Goal: Transaction & Acquisition: Obtain resource

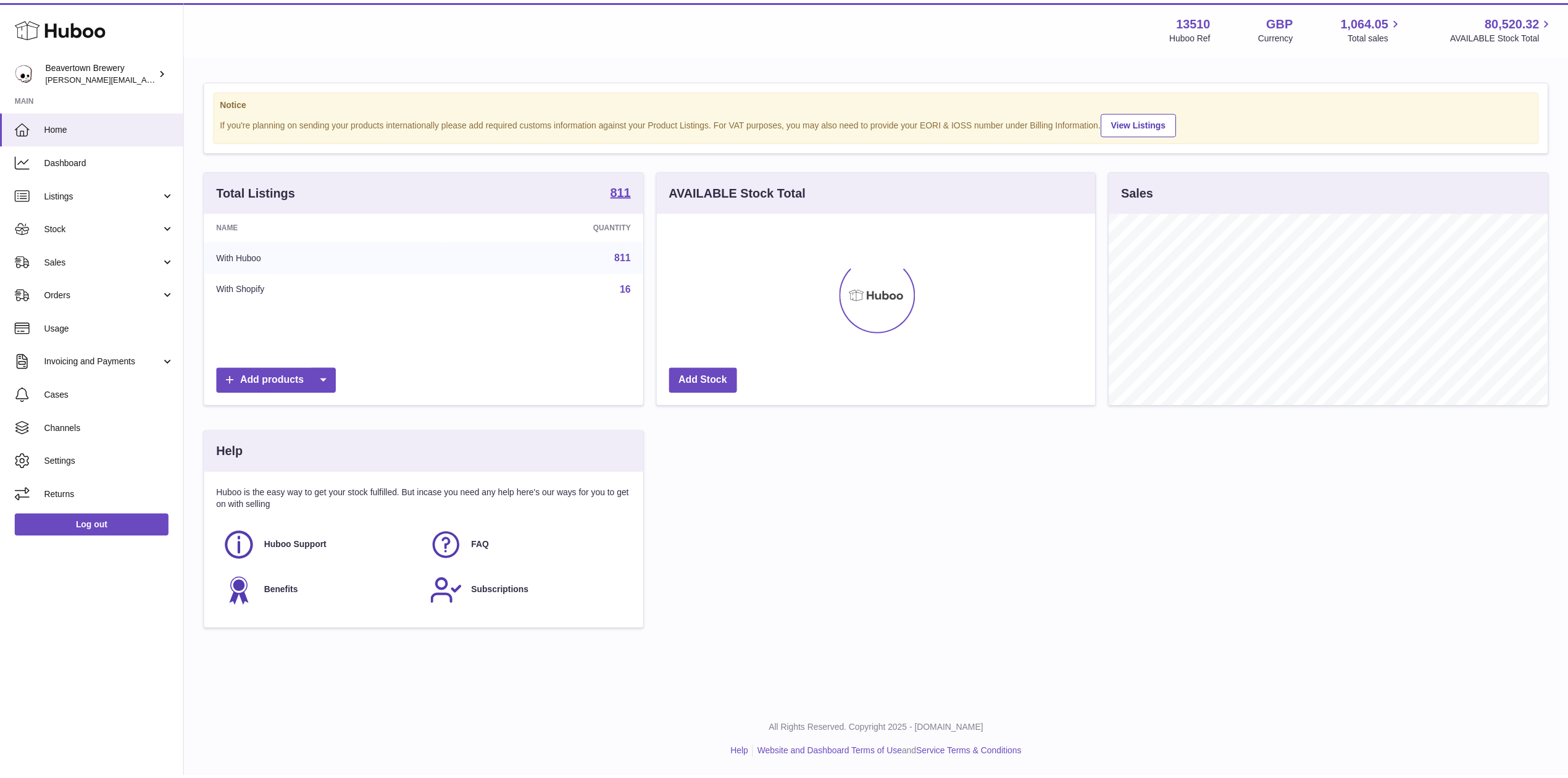
scroll to position [193, 442]
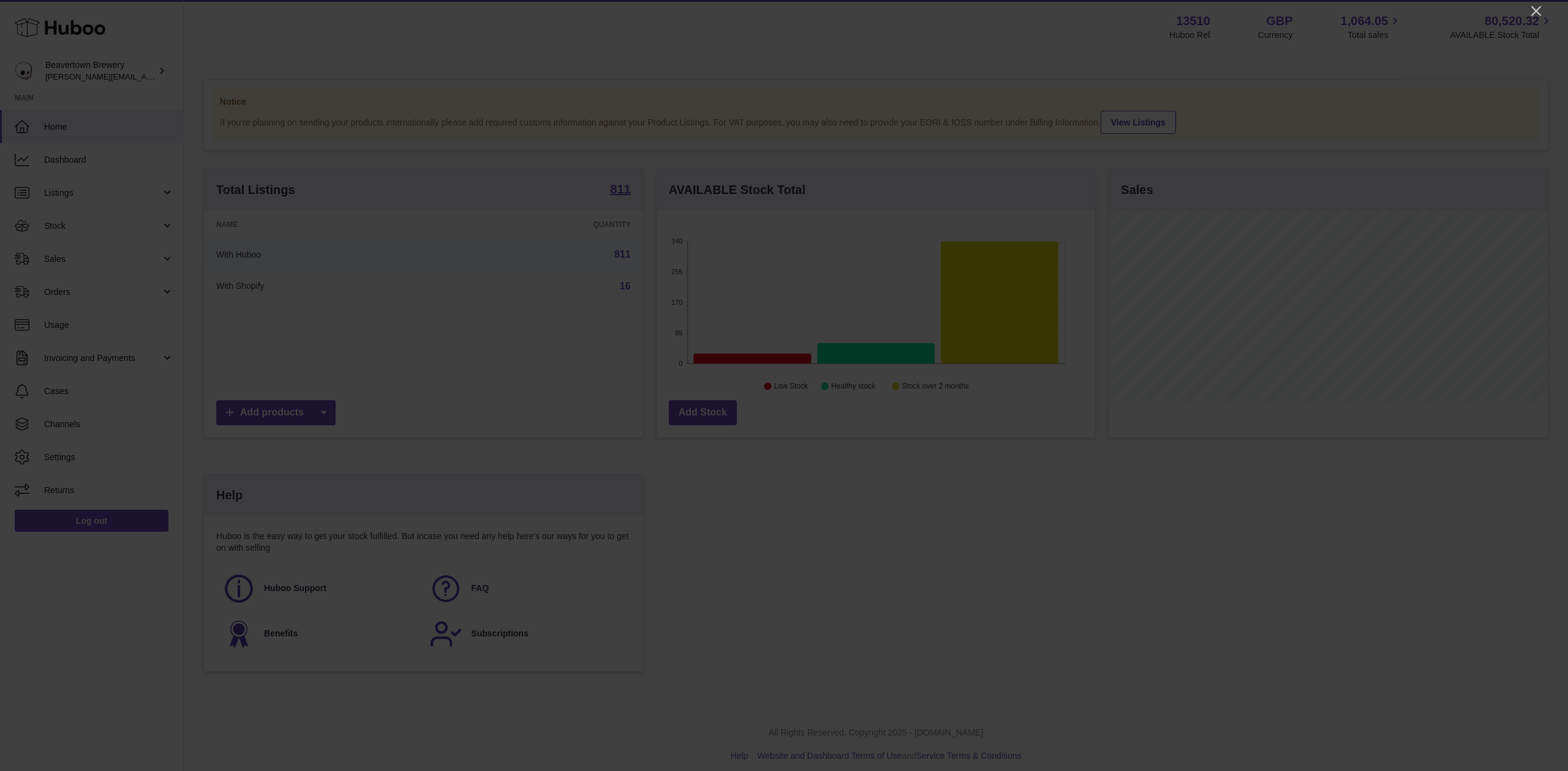
click at [1527, 11] on div at bounding box center [784, 386] width 1568 height 771
click at [1532, 8] on icon "Close" at bounding box center [1536, 11] width 15 height 15
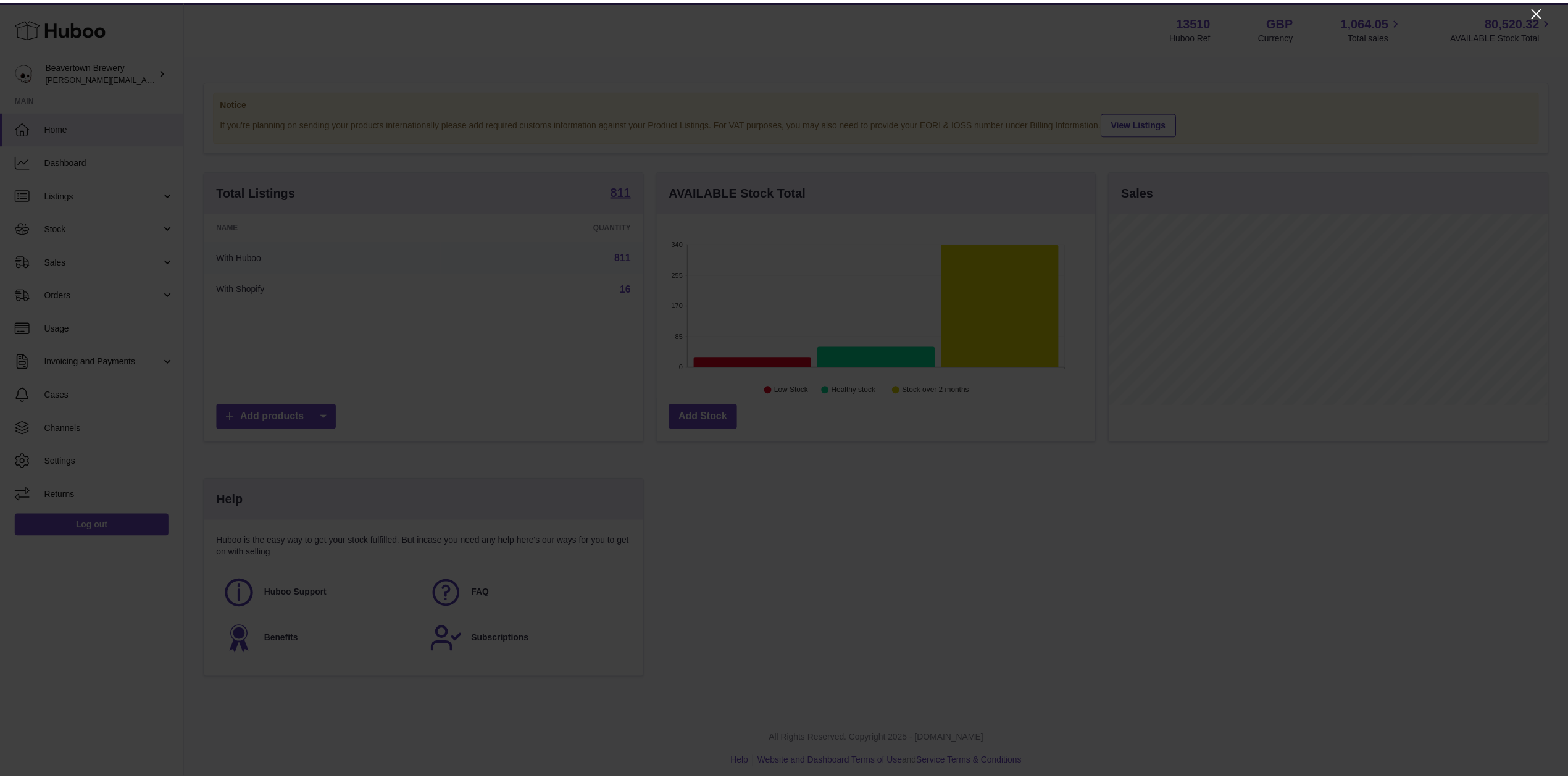
scroll to position [617512, 616970]
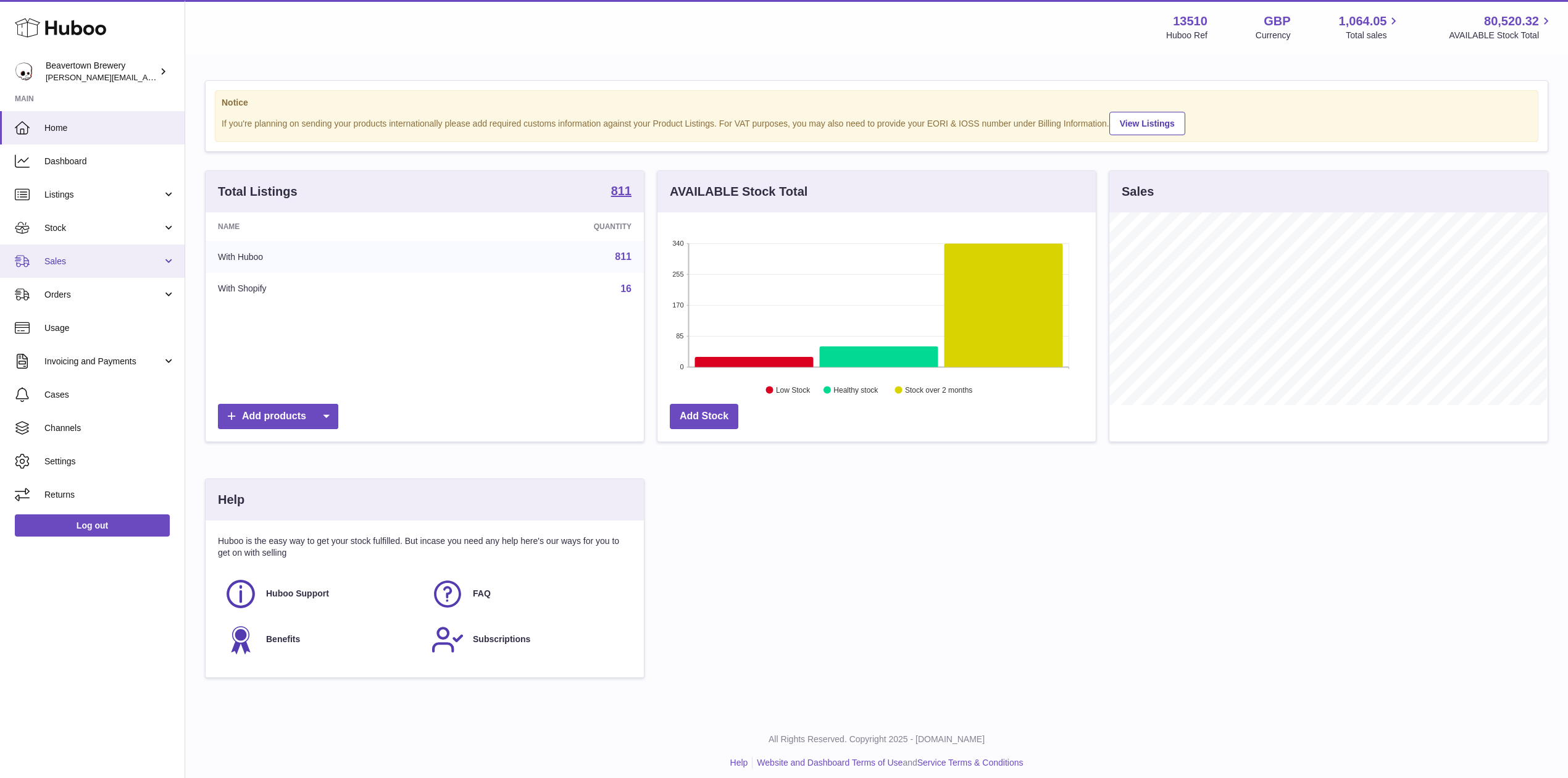
click at [65, 265] on span "Sales" at bounding box center [103, 261] width 118 height 11
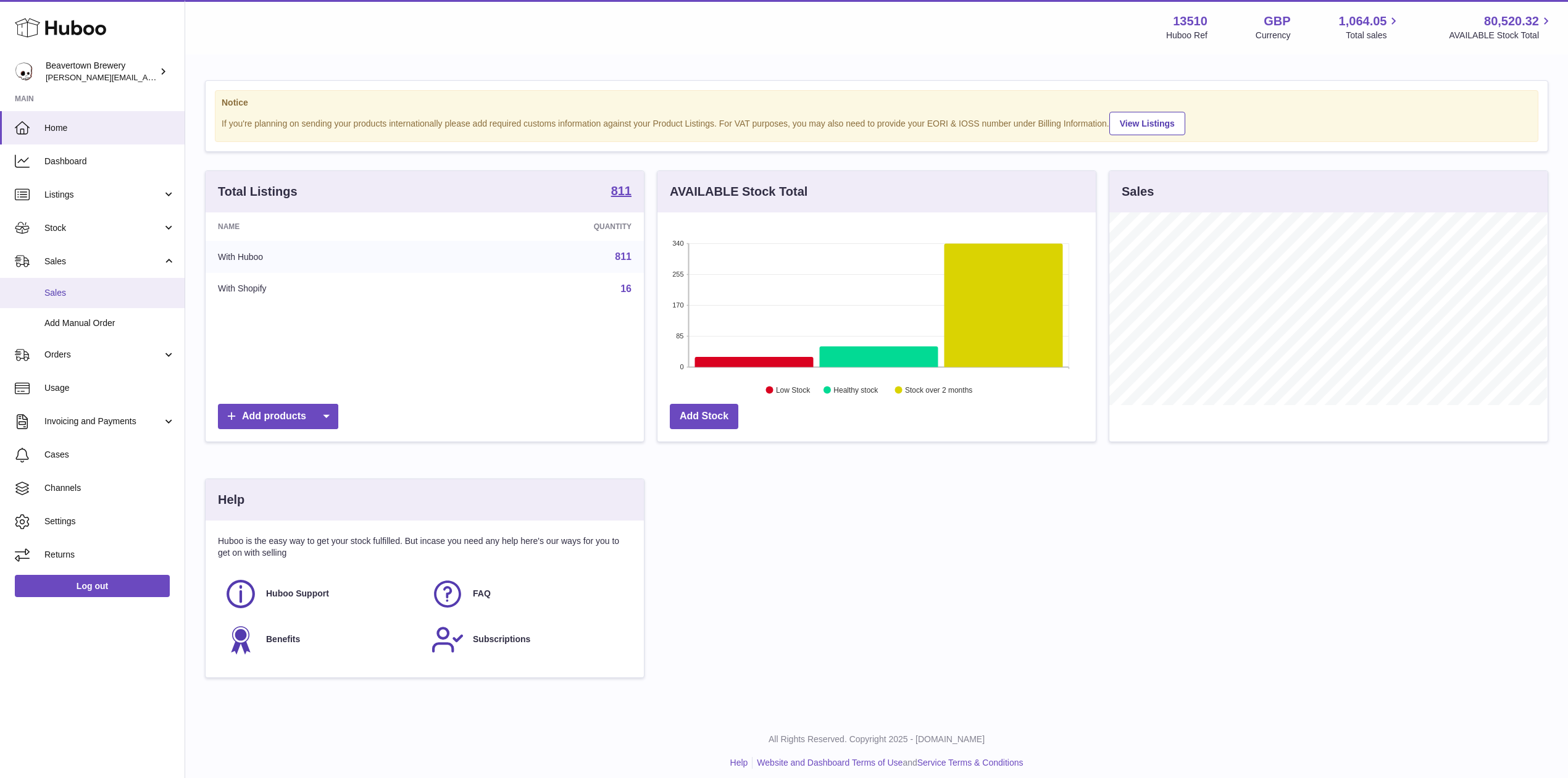
click at [69, 290] on span "Sales" at bounding box center [110, 293] width 131 height 11
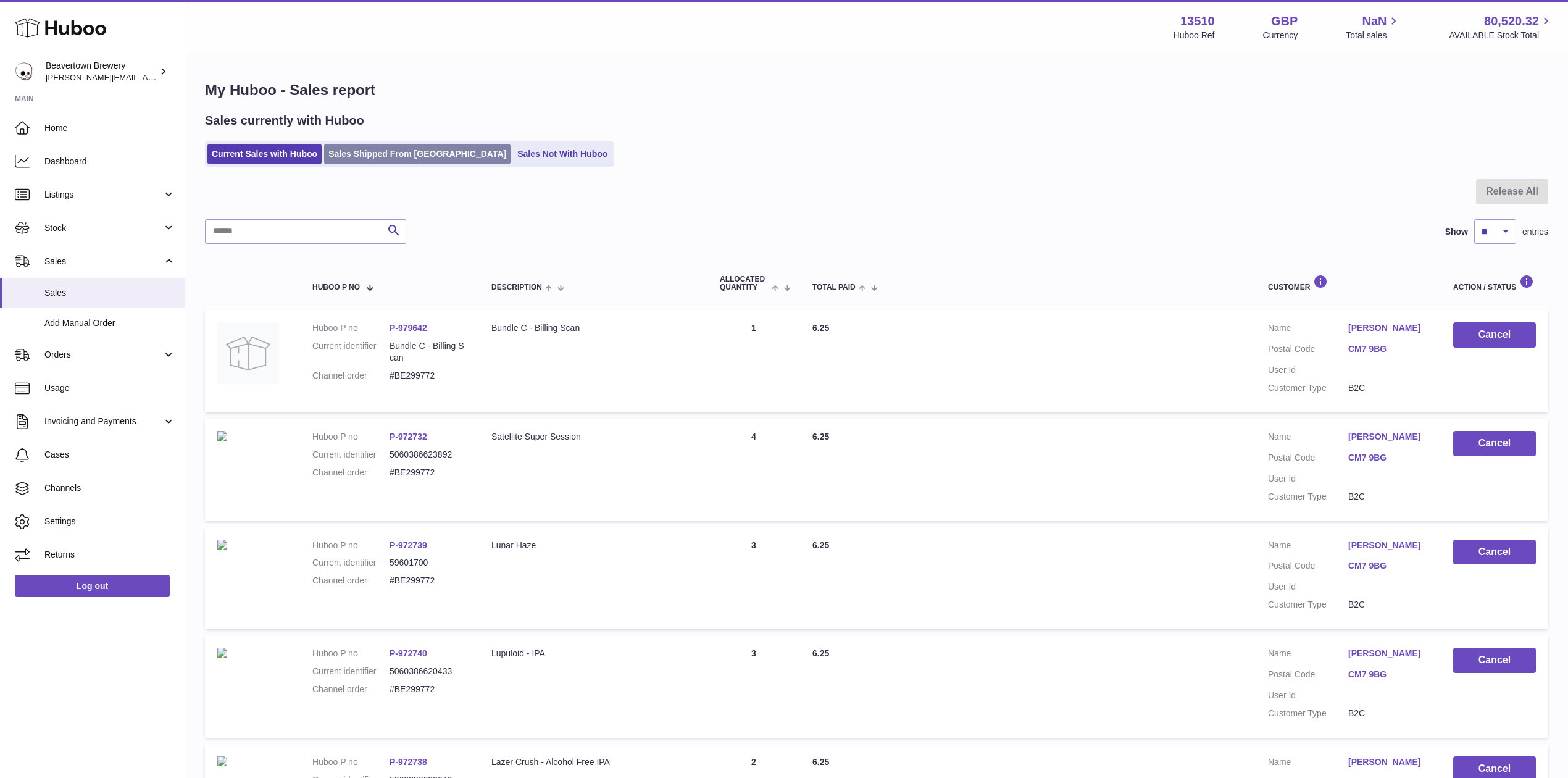
click at [433, 156] on link "Sales Shipped From Huboo" at bounding box center [417, 154] width 187 height 20
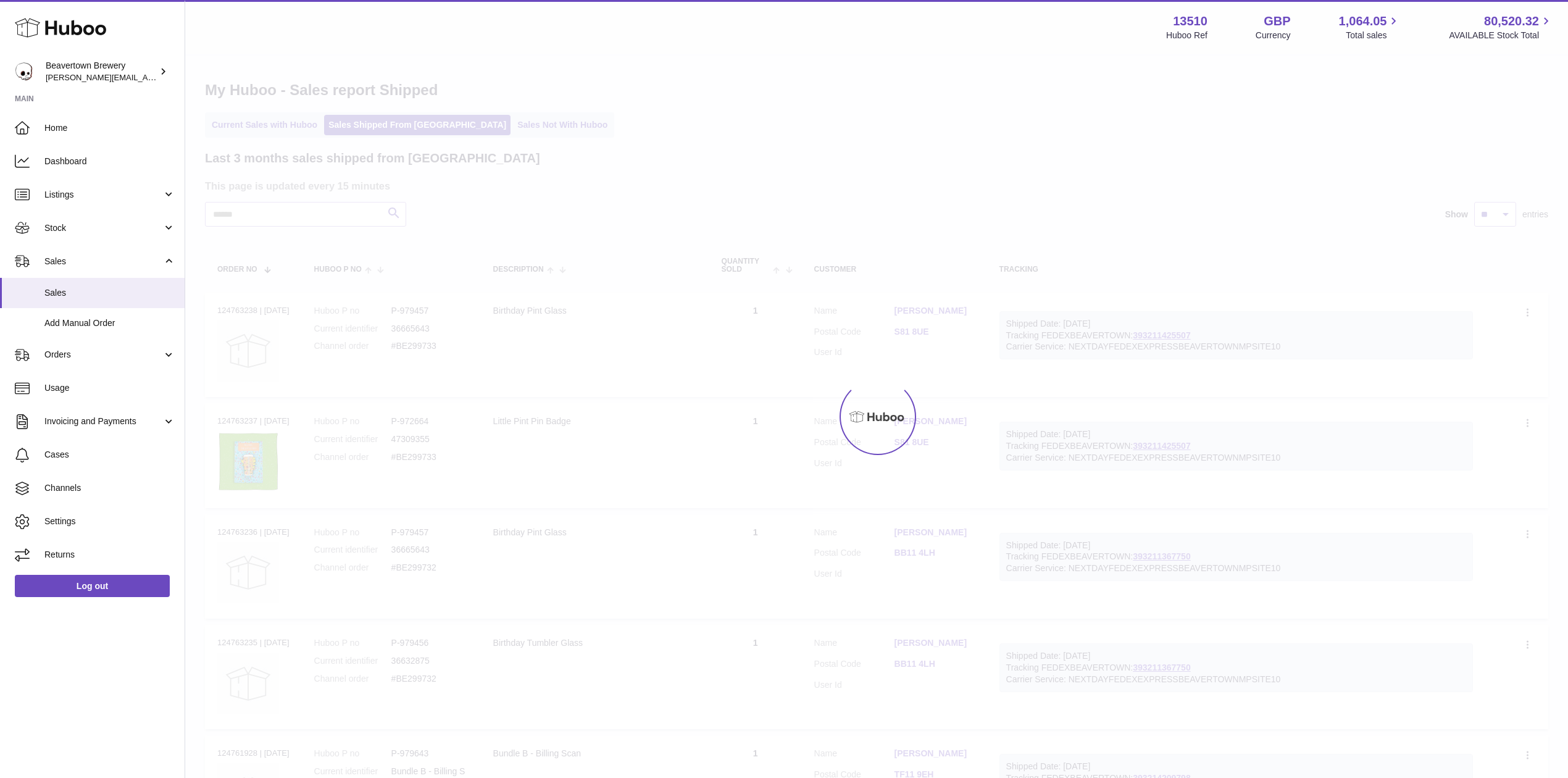
drag, startPoint x: 539, startPoint y: 157, endPoint x: 518, endPoint y: 128, distance: 35.8
click at [539, 157] on div "Last 3 months sales shipped from Huboo" at bounding box center [877, 158] width 1344 height 17
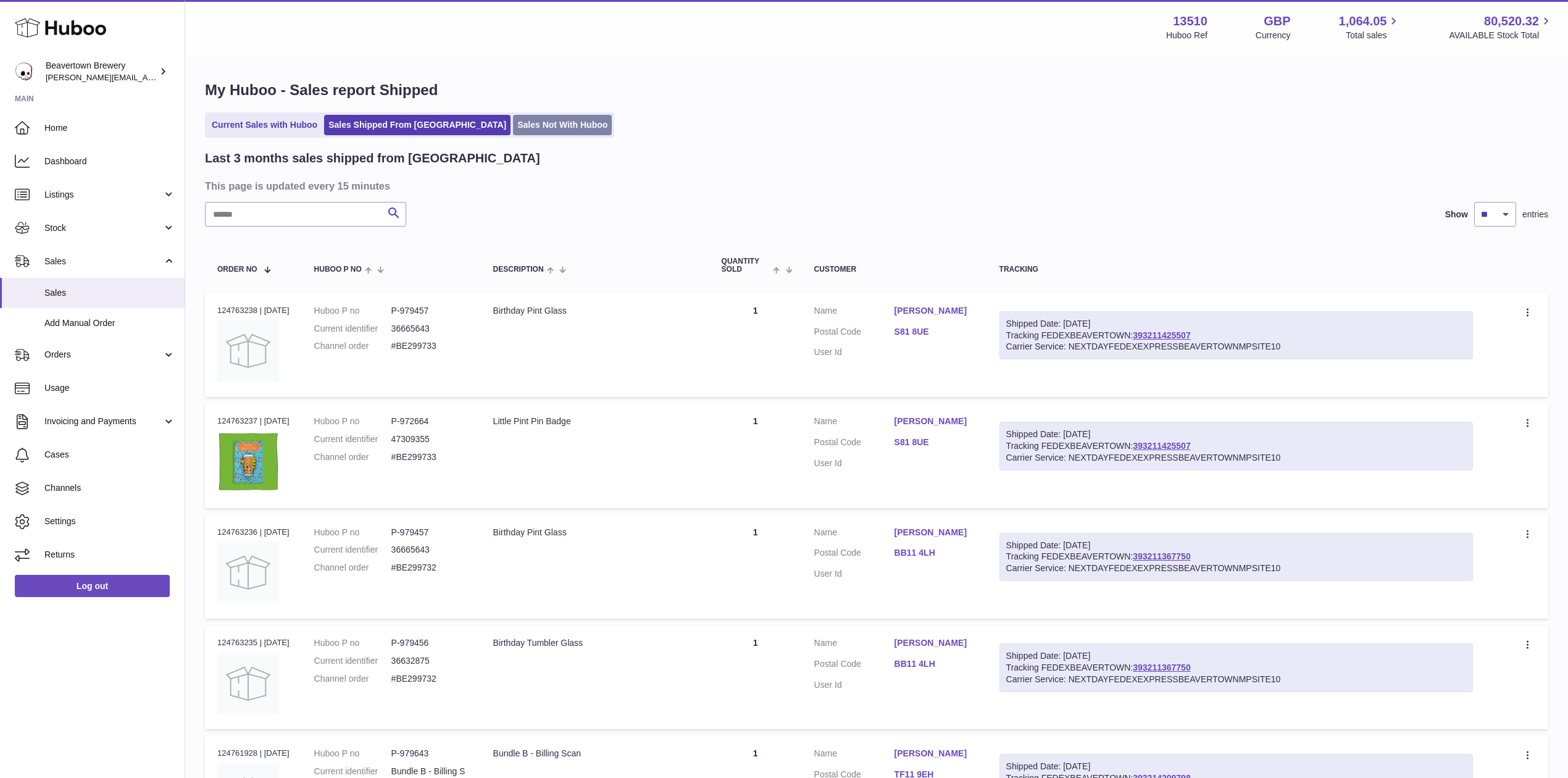
click at [518, 128] on link "Sales Not With Huboo" at bounding box center [562, 125] width 99 height 20
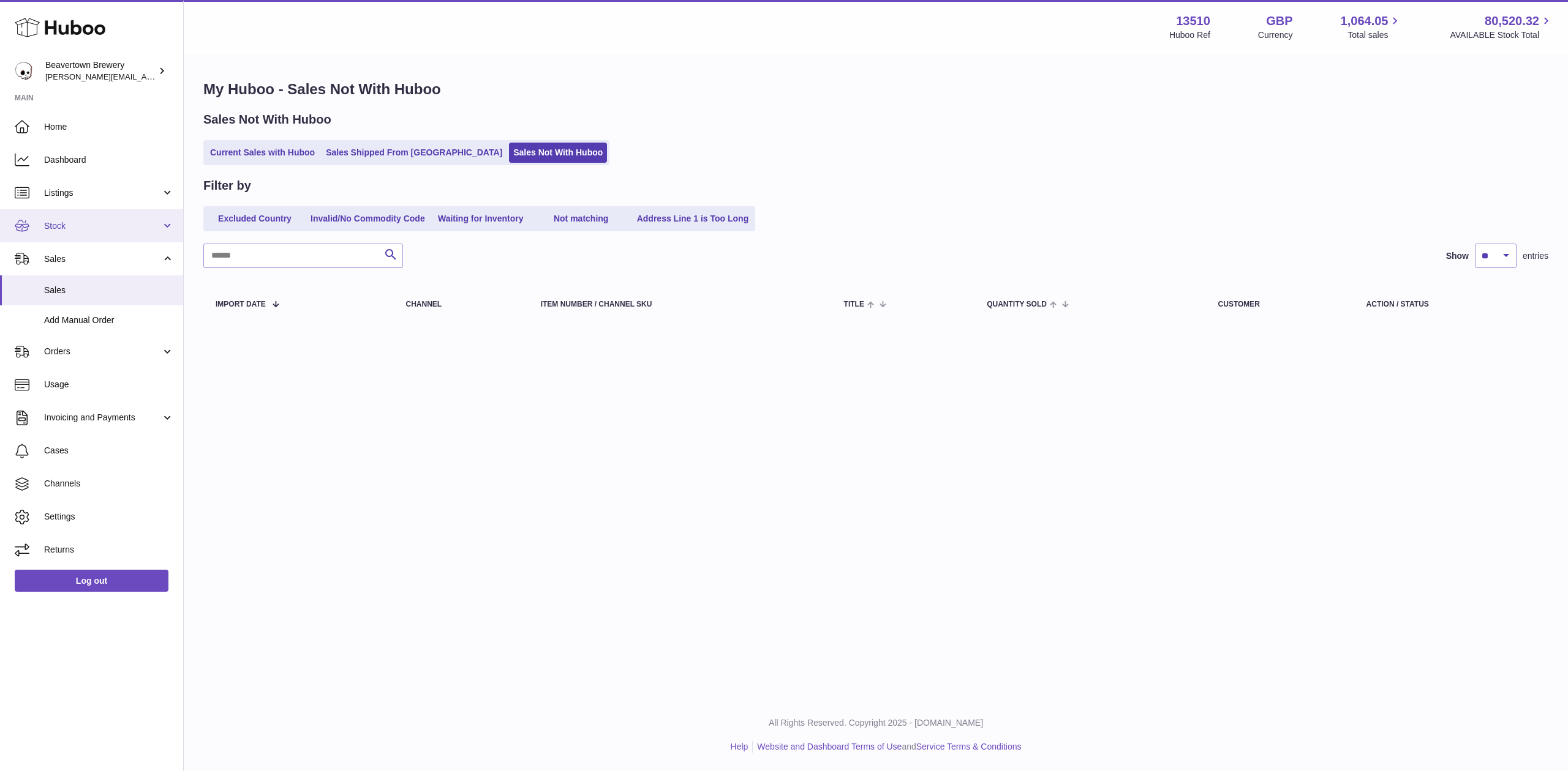
click at [87, 223] on span "Stock" at bounding box center [102, 226] width 117 height 11
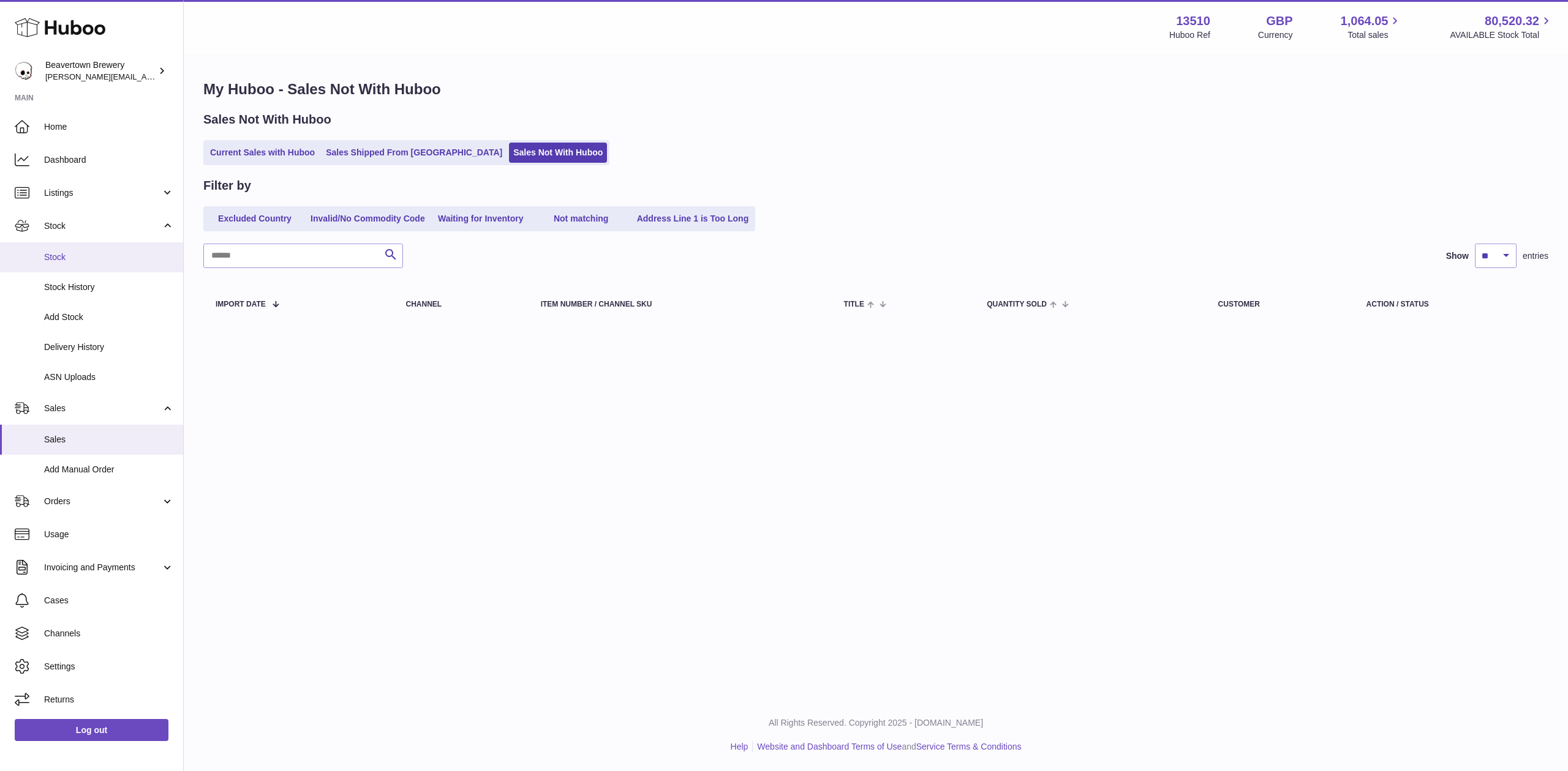
click at [89, 250] on link "Stock" at bounding box center [92, 257] width 183 height 30
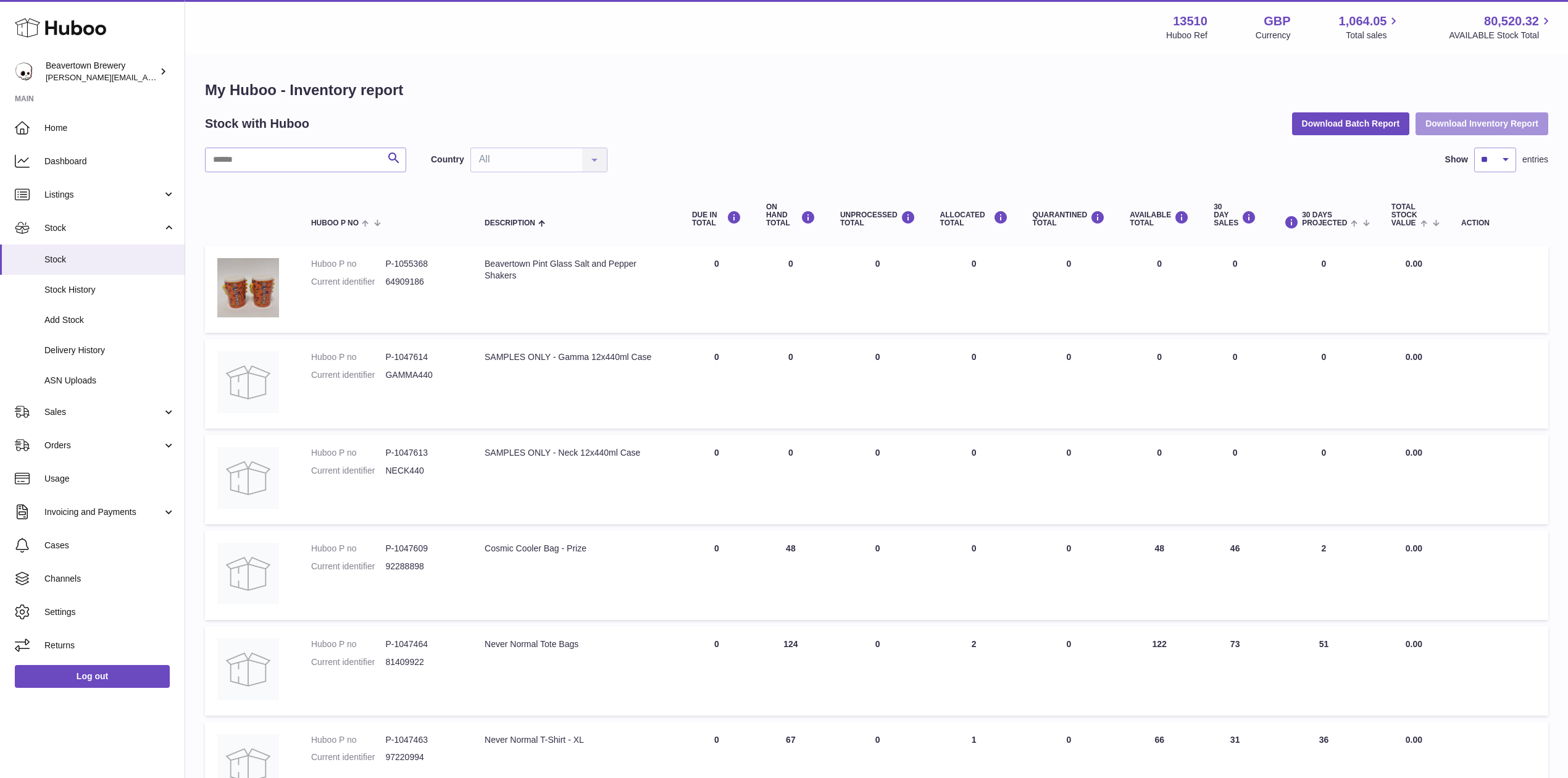
click at [1483, 120] on button "Download Inventory Report" at bounding box center [1482, 123] width 133 height 22
click at [1362, 55] on div "My Huboo - Inventory report Stock with Huboo Download Batch Report Download Inv…" at bounding box center [877, 656] width 1383 height 1201
click at [1356, 133] on button "Download Batch Report" at bounding box center [1351, 123] width 118 height 22
